Goal: Transaction & Acquisition: Purchase product/service

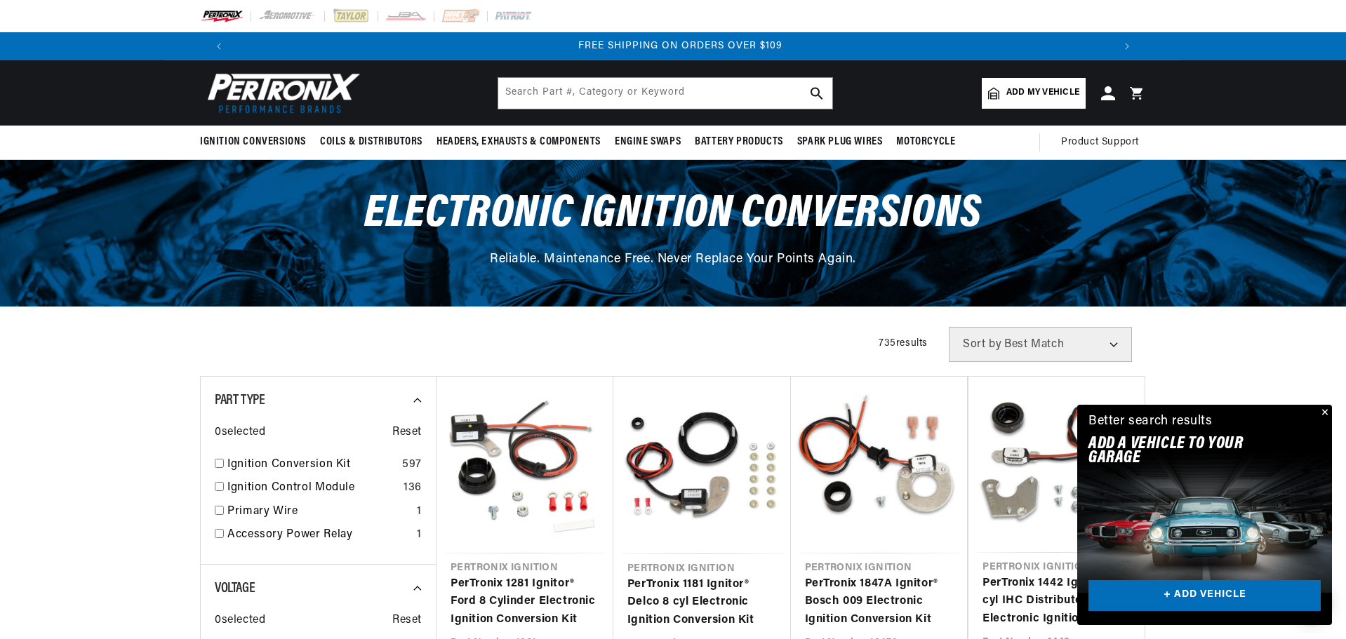
click at [1030, 91] on span "Add my vehicle" at bounding box center [1042, 92] width 73 height 13
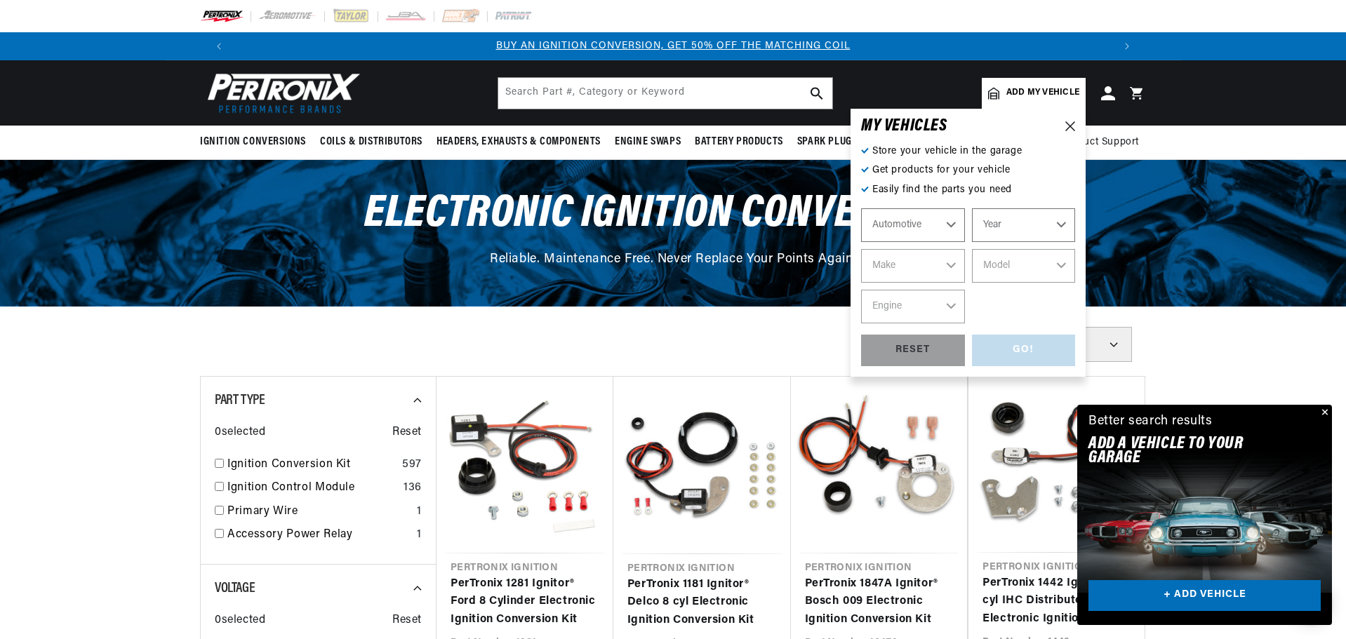
click at [954, 225] on select "Automotive Agricultural Industrial Marine Motorcycle" at bounding box center [913, 225] width 104 height 34
click at [1059, 222] on select "Year [DATE] 2021 2020 2019 2018 2017 2016 2015 2014 2013 2012 2011 2010 2009 20…" at bounding box center [1024, 225] width 104 height 34
select select "1954"
click at [972, 208] on select "Year [DATE] 2021 2020 2019 2018 2017 2016 2015 2014 2013 2012 2011 2010 2009 20…" at bounding box center [1024, 225] width 104 height 34
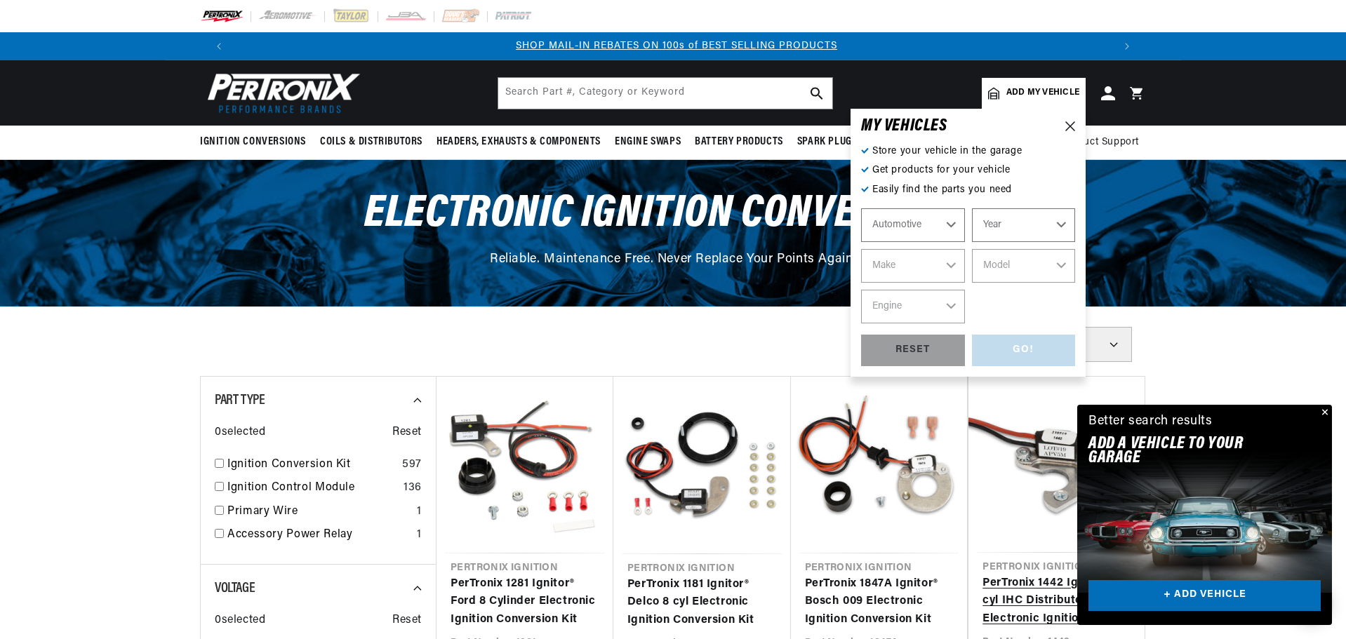
select select "1954"
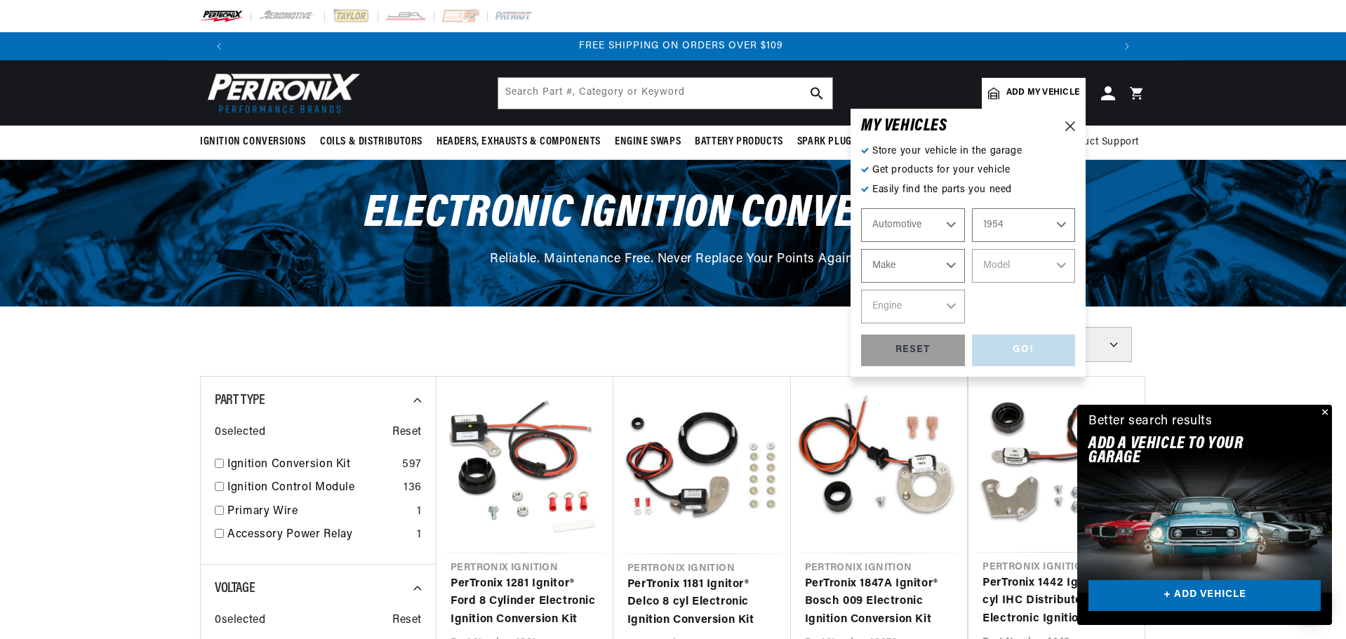
scroll to position [0, 1753]
click at [954, 263] on select "Make Aston [PERSON_NAME] Buick Cadillac Chevrolet Chrysler Dodge Ford GMC [GEOG…" at bounding box center [913, 266] width 104 height 34
select select "Ford"
click at [861, 249] on select "Make Aston [PERSON_NAME] Buick Cadillac Chevrolet Chrysler Dodge Ford GMC [GEOG…" at bounding box center [913, 266] width 104 height 34
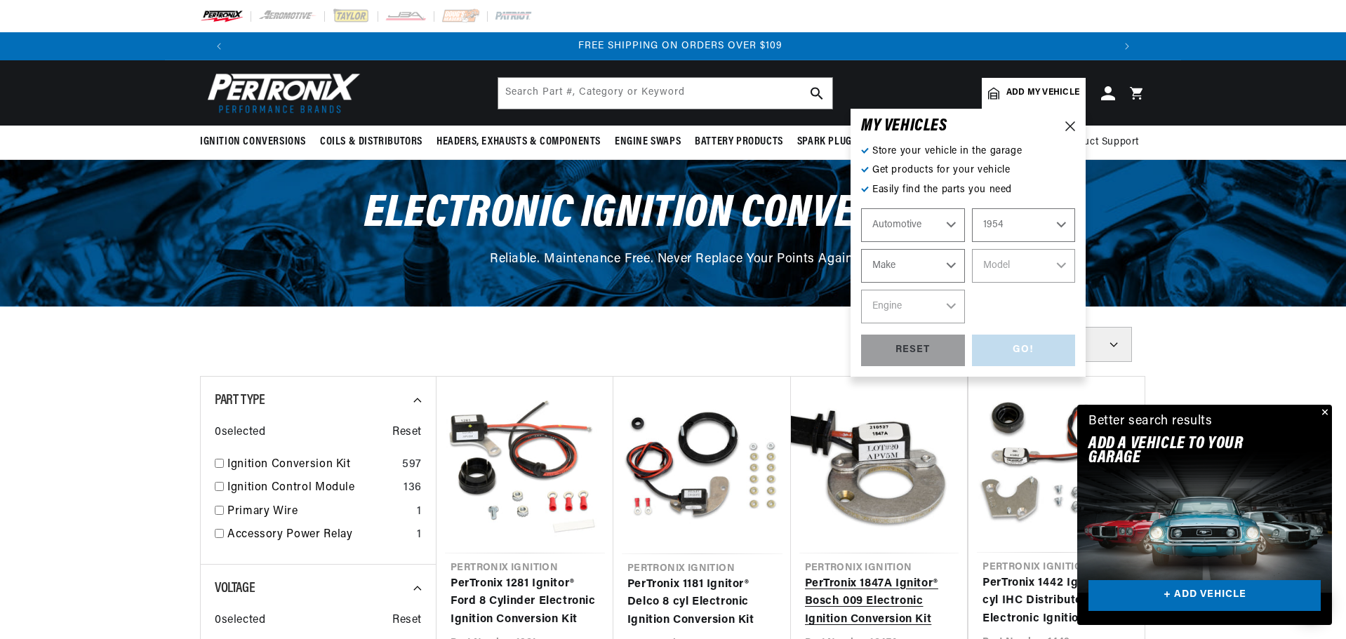
select select "Ford"
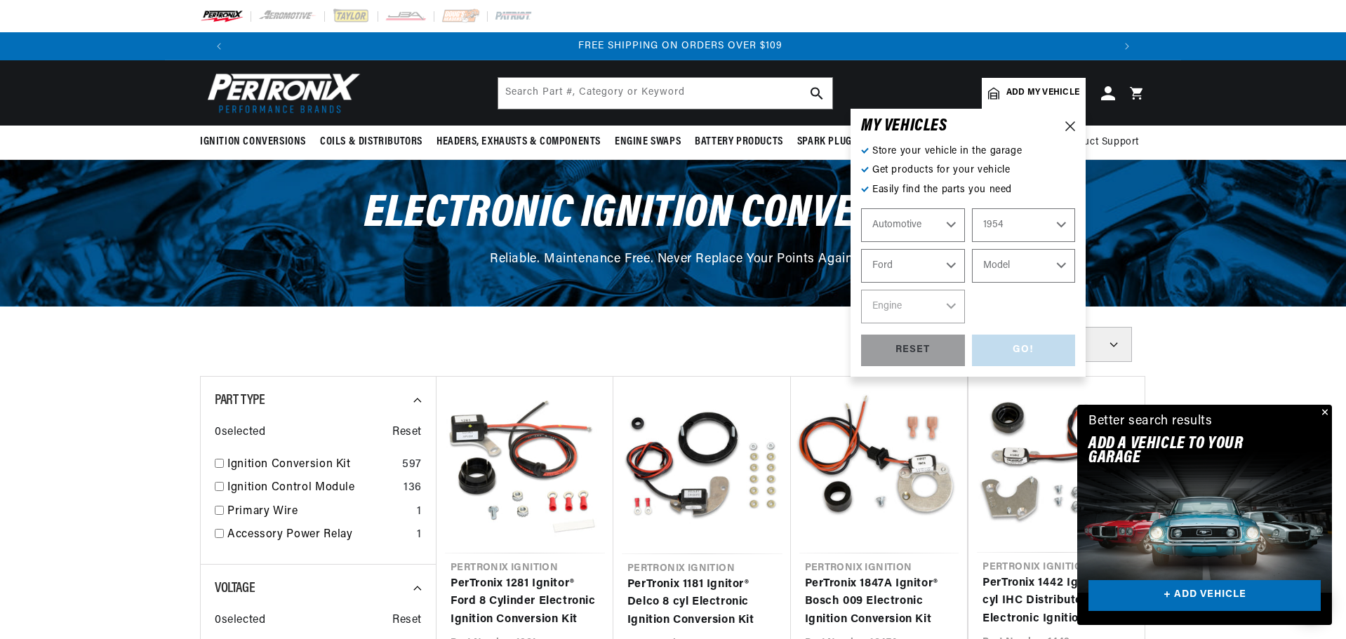
click at [1065, 266] on select "Model Club Country Sedan Country Squire Courier Sedan Delivery Crestline Custom…" at bounding box center [1024, 266] width 104 height 34
select select "Customline"
click at [972, 249] on select "Model Club Country Sedan Country Squire Courier Sedan Delivery Crestline Custom…" at bounding box center [1024, 266] width 104 height 34
select select "Customline"
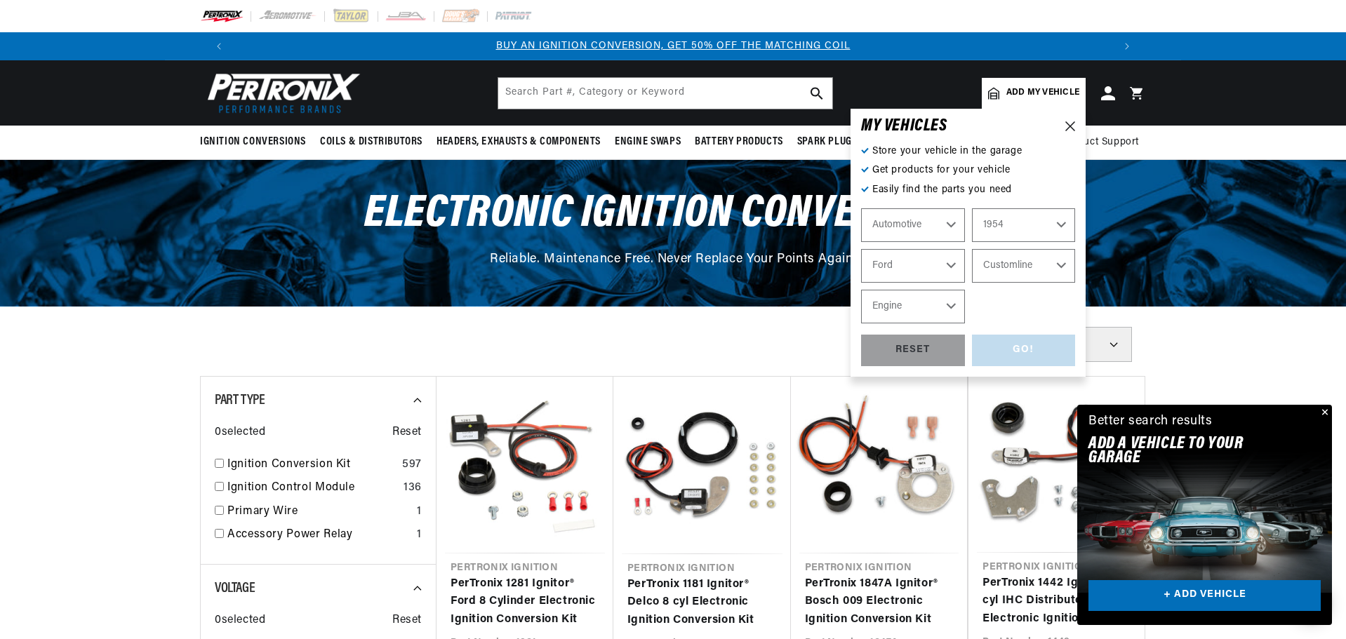
click at [949, 307] on select "Engine 3.5L 3.7L 3.9L 4.2L" at bounding box center [913, 307] width 104 height 34
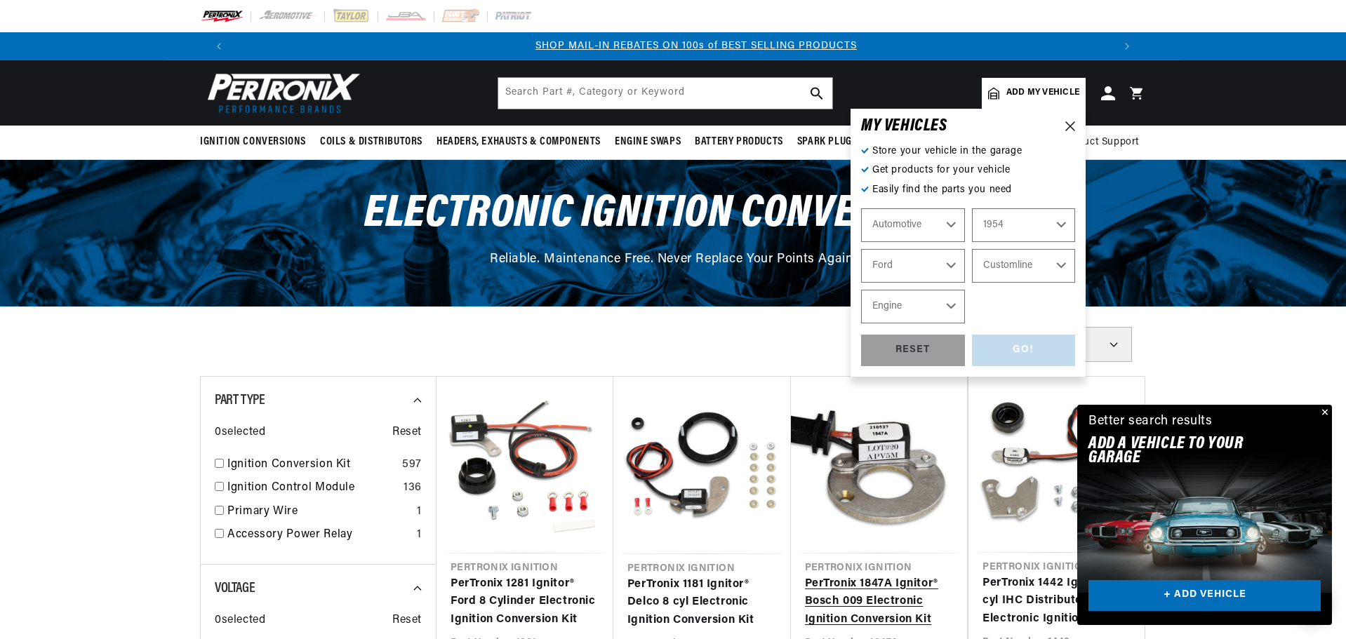
scroll to position [0, 876]
select select "3.5L"
click at [861, 290] on select "Engine 3.5L 3.7L 3.9L 4.2L" at bounding box center [913, 307] width 104 height 34
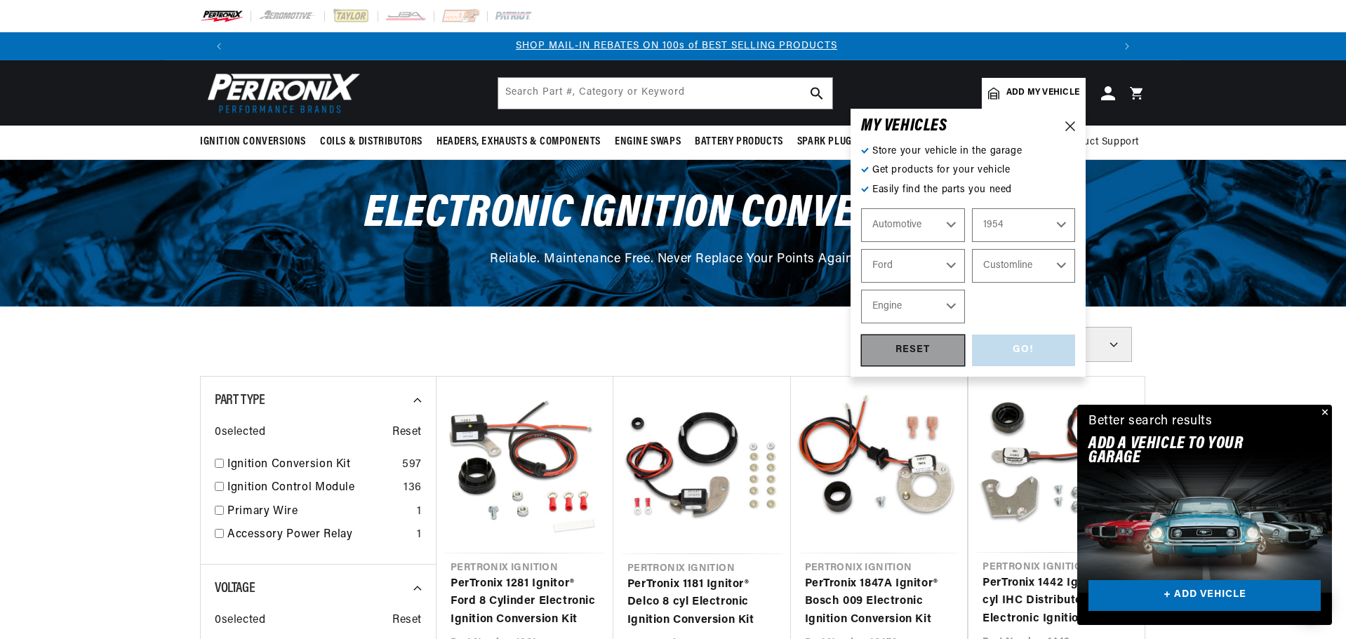
select select "3.5L"
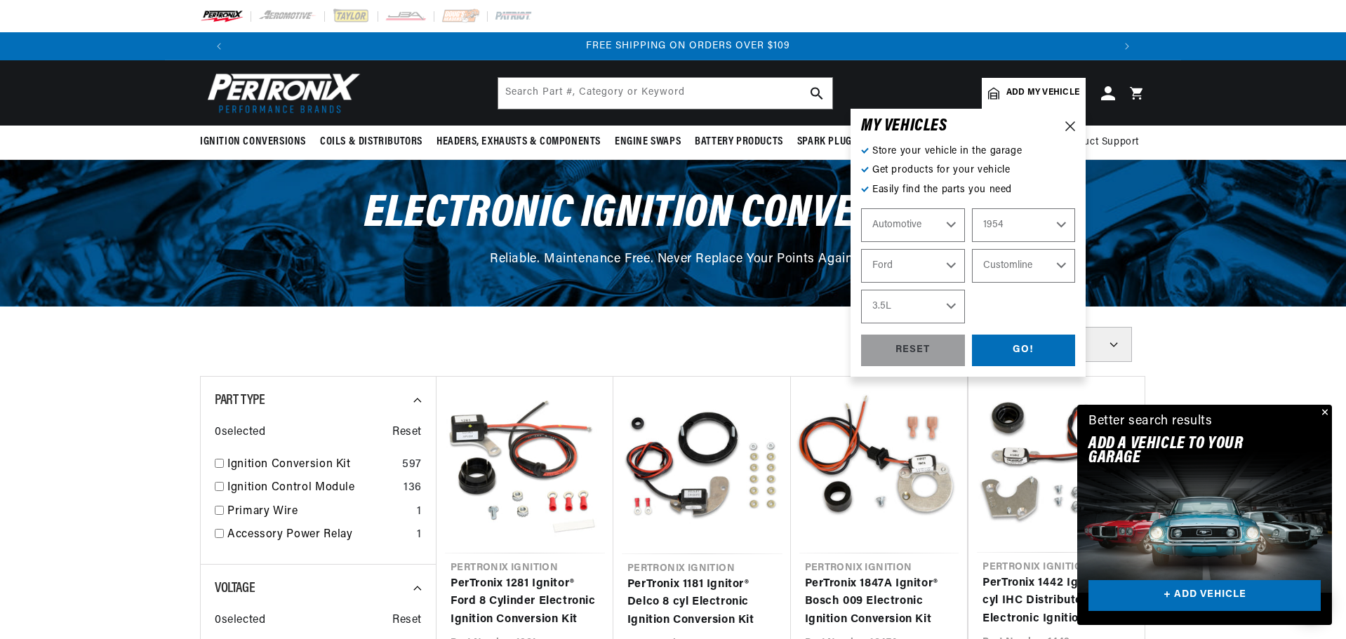
scroll to position [0, 1753]
click at [1017, 348] on div "GO!" at bounding box center [1024, 351] width 104 height 32
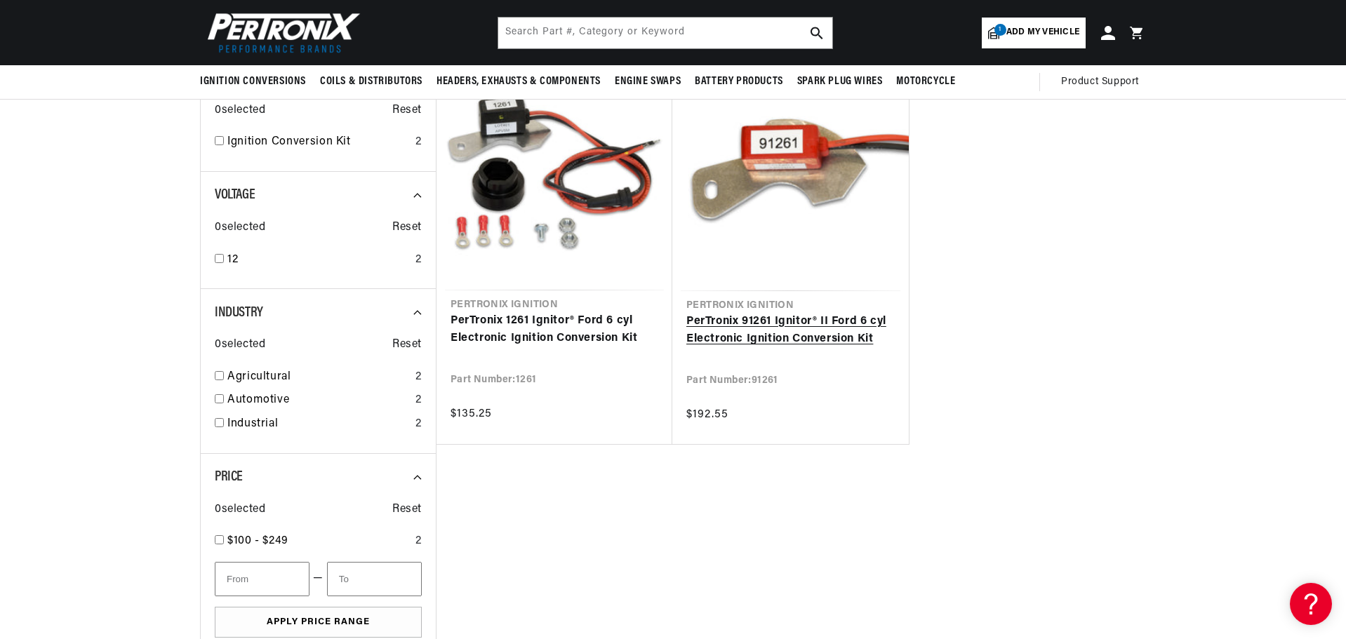
scroll to position [0, 1753]
click at [758, 327] on link "PerTronix 91261 Ignitor® II Ford 6 cyl Electronic Ignition Conversion Kit" at bounding box center [790, 331] width 208 height 36
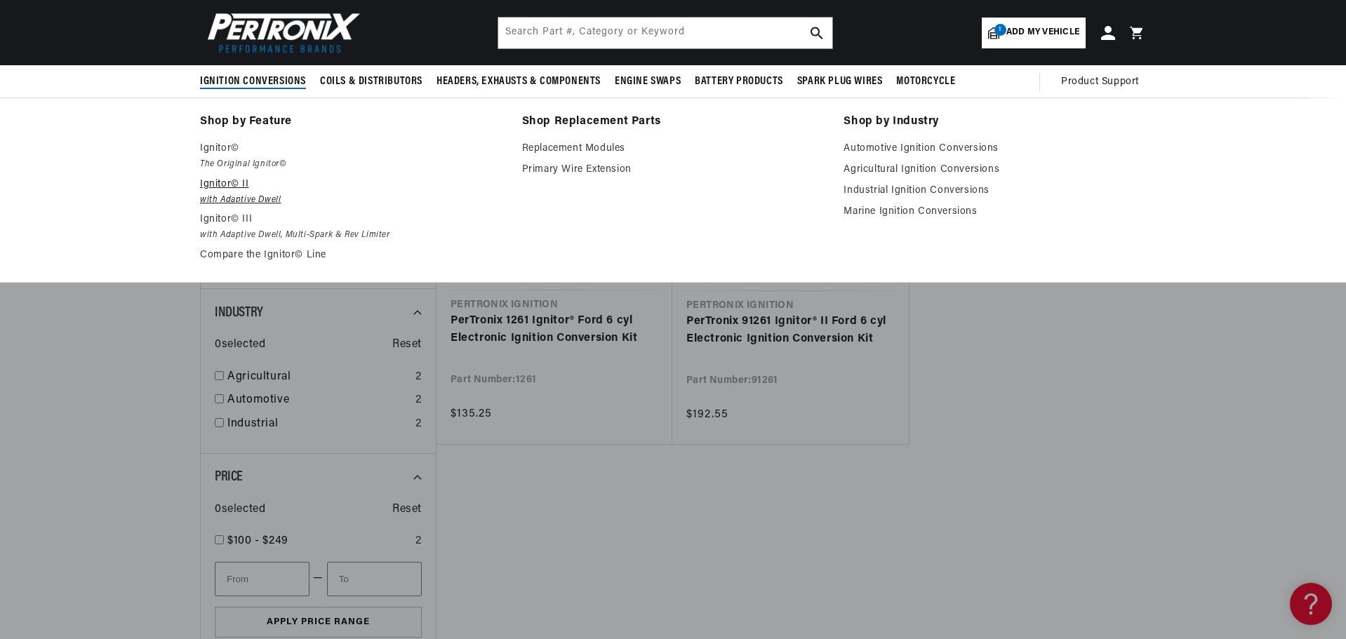
scroll to position [0, 0]
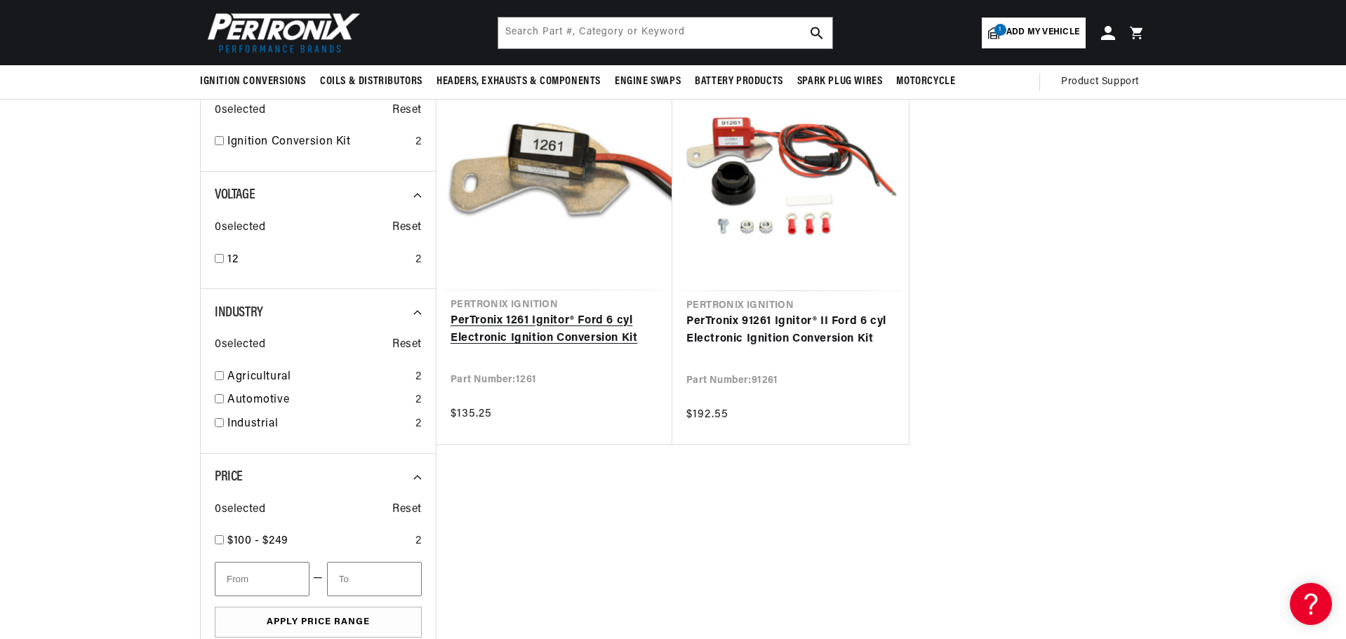
click at [556, 318] on link "PerTronix 1261 Ignitor® Ford 6 cyl Electronic Ignition Conversion Kit" at bounding box center [554, 330] width 208 height 36
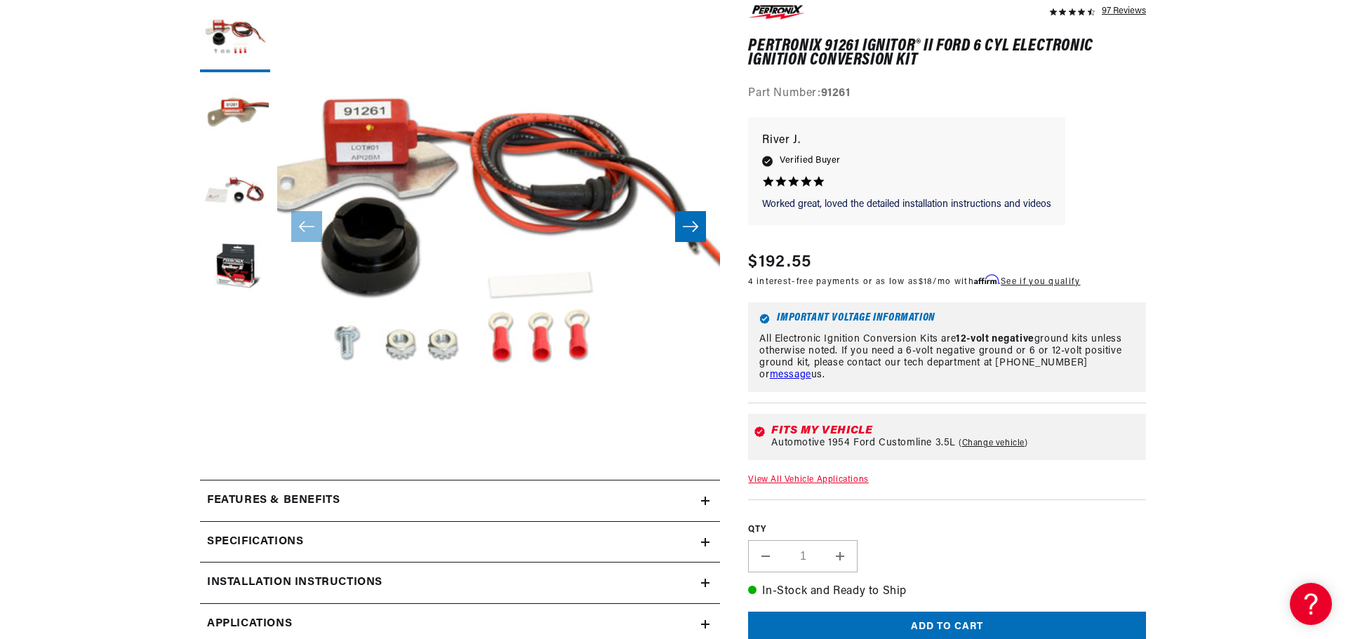
scroll to position [0, 1753]
click at [365, 578] on h2 "Installation instructions" at bounding box center [294, 583] width 175 height 18
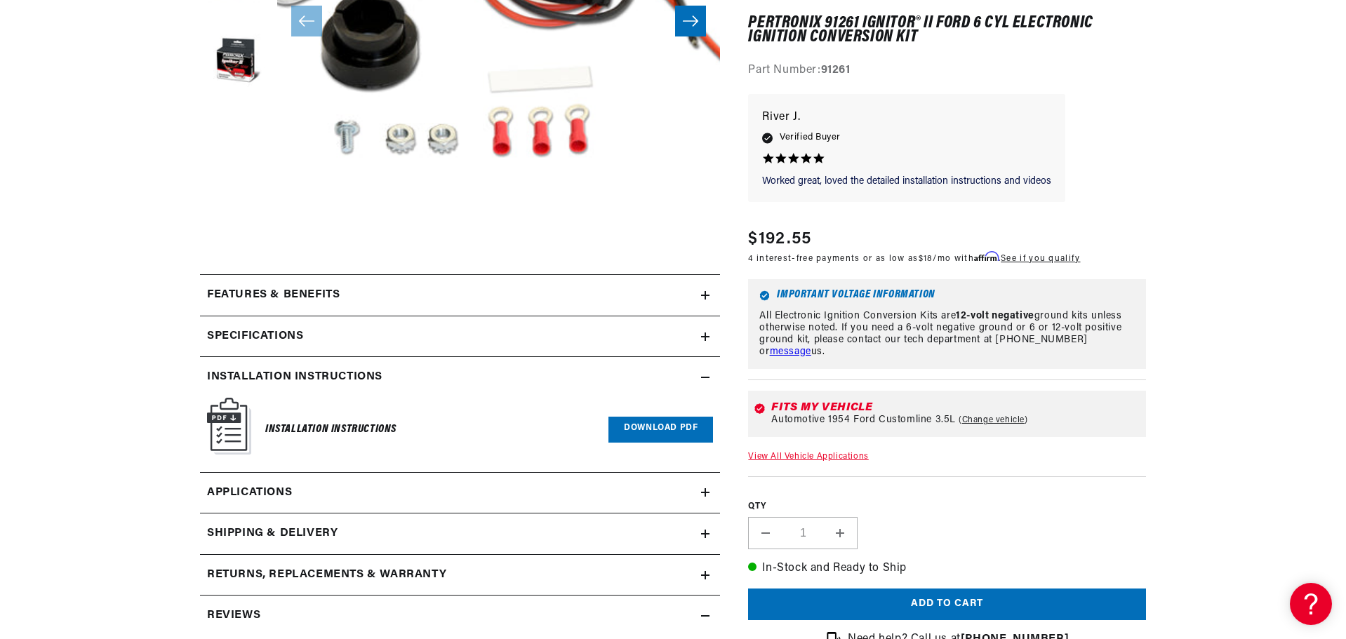
scroll to position [417, 0]
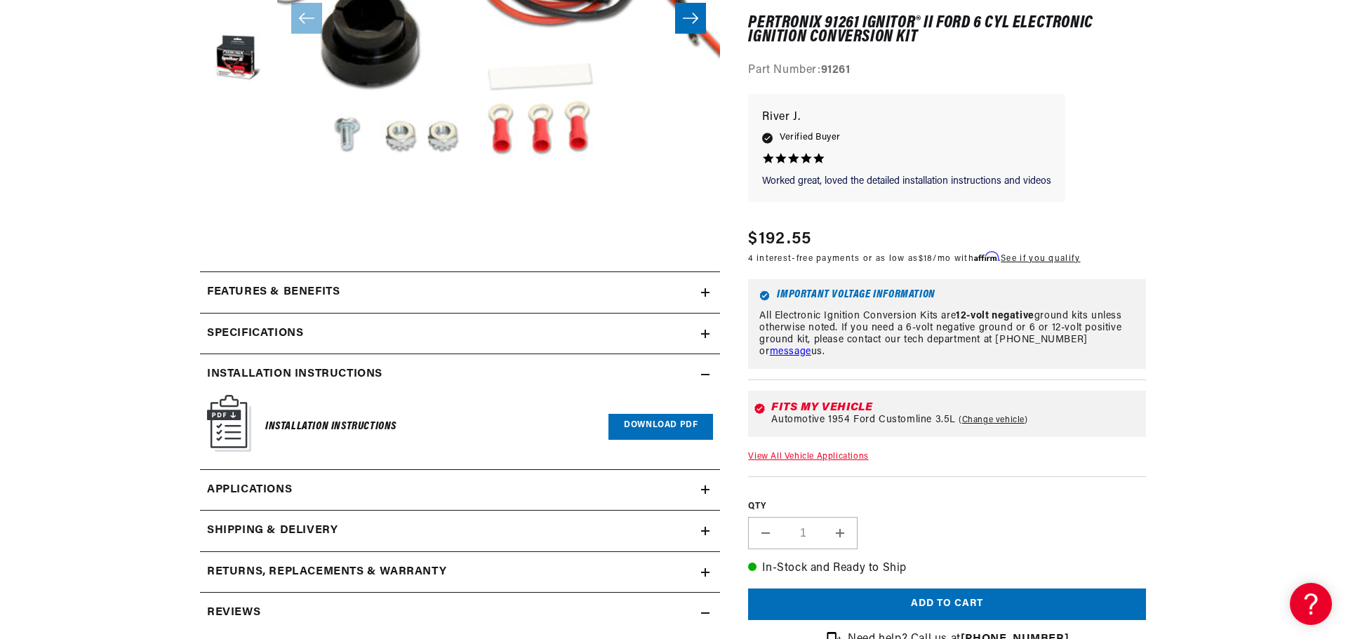
click at [671, 429] on link "Download PDF" at bounding box center [660, 427] width 105 height 26
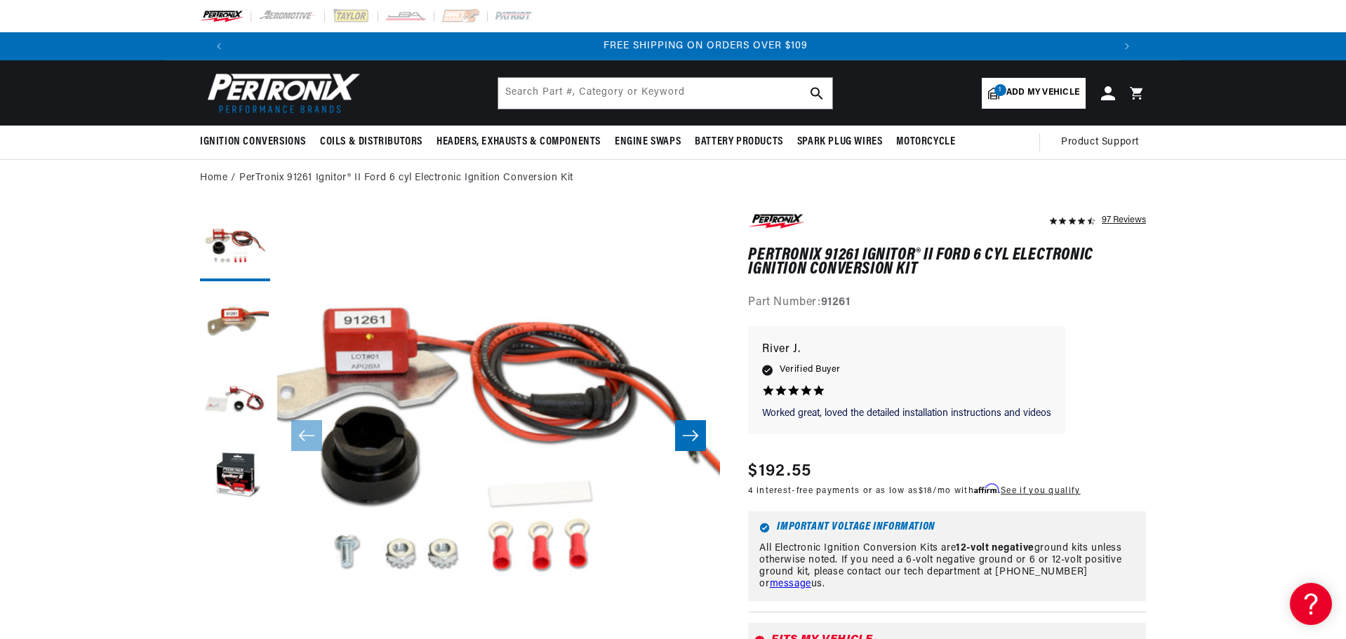
scroll to position [0, 1753]
